Goal: Check status: Check status

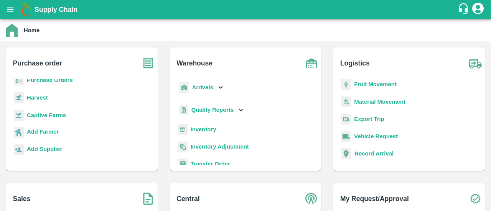
scroll to position [101, 0]
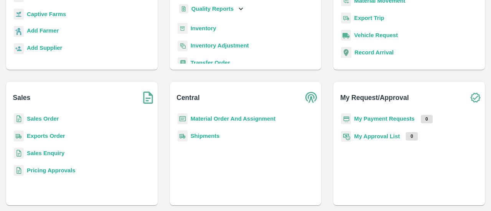
click at [50, 139] on b "Exports Order" at bounding box center [46, 136] width 38 height 6
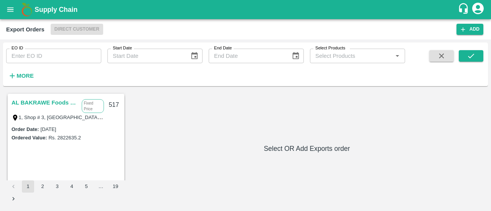
click at [53, 56] on input "EO ID" at bounding box center [53, 56] width 95 height 15
click at [462, 52] on button "submit" at bounding box center [471, 56] width 25 height 12
click at [472, 56] on icon "submit" at bounding box center [471, 56] width 8 height 8
click at [471, 56] on icon "submit" at bounding box center [471, 56] width 8 height 8
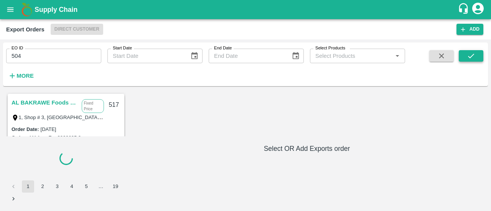
click at [471, 56] on icon "submit" at bounding box center [471, 56] width 8 height 8
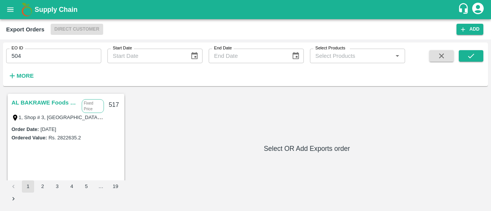
click at [76, 58] on input "504" at bounding box center [53, 56] width 95 height 15
type input "503"
click at [468, 50] on button "submit" at bounding box center [471, 56] width 25 height 12
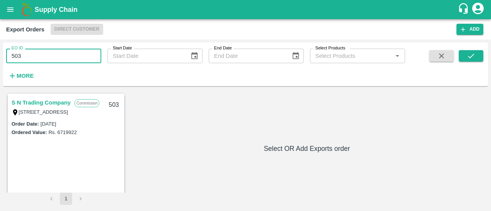
click at [40, 61] on input "503" at bounding box center [53, 56] width 95 height 15
click at [472, 52] on icon "submit" at bounding box center [471, 56] width 8 height 8
click at [28, 56] on input "504" at bounding box center [53, 56] width 95 height 15
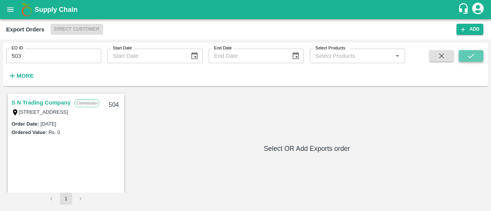
click at [468, 56] on icon "submit" at bounding box center [471, 56] width 8 height 8
click at [38, 57] on input "503" at bounding box center [53, 56] width 95 height 15
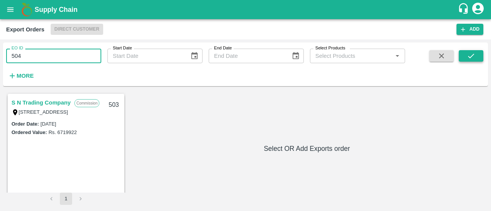
click at [472, 54] on icon "submit" at bounding box center [471, 56] width 8 height 8
click at [41, 57] on input "504" at bounding box center [53, 56] width 95 height 15
type input "503"
click at [462, 57] on button "submit" at bounding box center [471, 56] width 25 height 12
click at [42, 102] on link "S N Trading Company" at bounding box center [41, 103] width 59 height 10
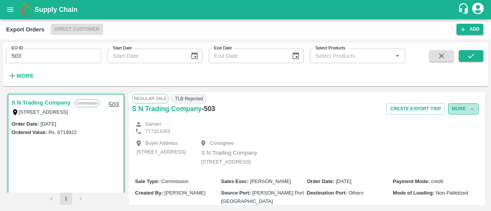
click at [467, 112] on button "More" at bounding box center [463, 109] width 31 height 11
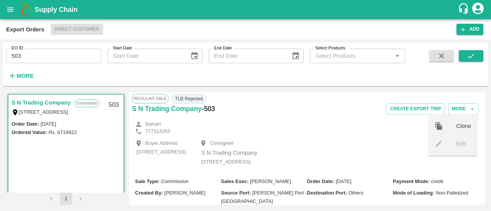
click at [371, 145] on div "Buyer Address [STREET_ADDRESS] Consignee S N Trading Company [STREET_ADDRESS]" at bounding box center [307, 153] width 350 height 37
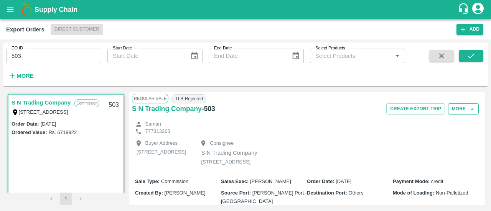
click at [460, 109] on button "More" at bounding box center [463, 109] width 31 height 11
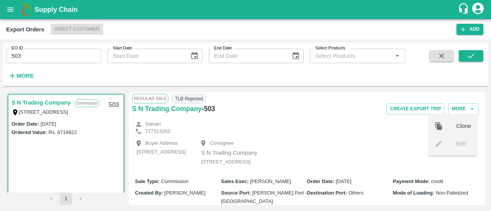
click at [384, 126] on div "Saman" at bounding box center [307, 124] width 350 height 7
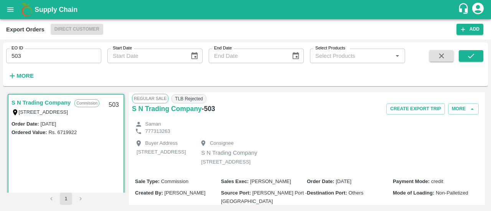
scroll to position [168, 0]
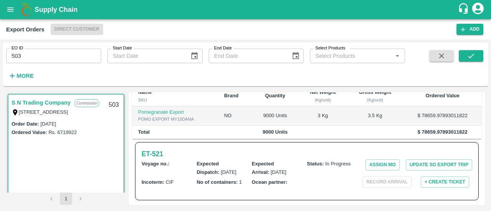
click at [375, 178] on div "Record Arrival" at bounding box center [387, 182] width 49 height 11
click at [379, 166] on button "Assign MO" at bounding box center [383, 165] width 34 height 11
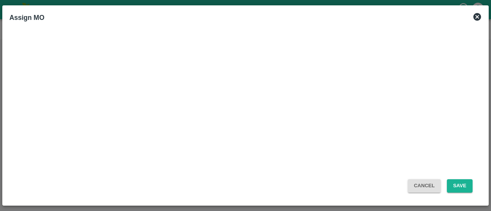
click at [375, 149] on div "Cancel Save" at bounding box center [245, 114] width 460 height 158
click at [458, 187] on button "Save" at bounding box center [459, 186] width 25 height 13
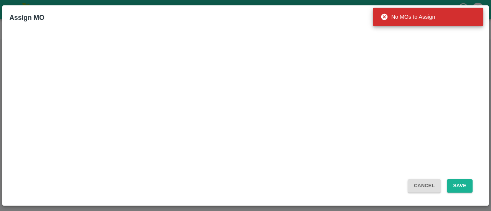
click at [426, 193] on button "Cancel" at bounding box center [424, 186] width 33 height 13
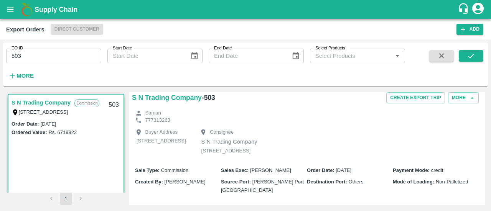
scroll to position [0, 0]
